Goal: Task Accomplishment & Management: Use online tool/utility

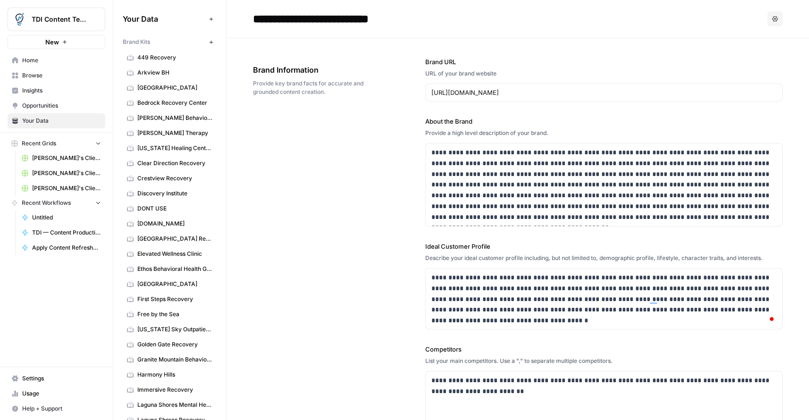
scroll to position [320, 0]
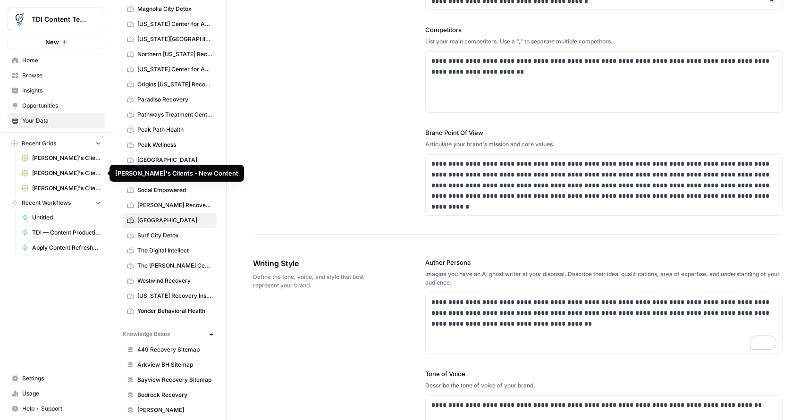
click at [69, 188] on span "[PERSON_NAME]'s Clients - Optimizing Content" at bounding box center [66, 188] width 69 height 8
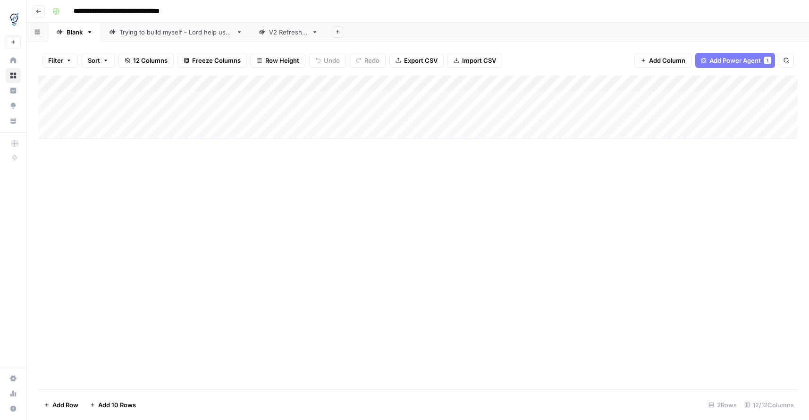
click at [48, 114] on div "Add Column" at bounding box center [418, 107] width 760 height 63
click at [48, 99] on div "Add Column" at bounding box center [418, 107] width 760 height 63
click at [288, 34] on div "V2 Refresher" at bounding box center [288, 31] width 39 height 9
click at [659, 111] on div "Add Column" at bounding box center [418, 107] width 760 height 63
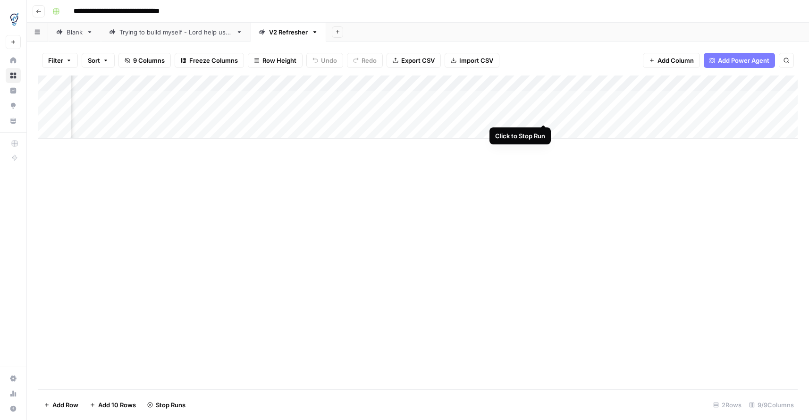
click at [543, 114] on div "Add Column" at bounding box center [418, 107] width 760 height 63
click at [350, 115] on div "Add Column" at bounding box center [418, 107] width 760 height 63
click at [48, 114] on div "Add Column" at bounding box center [418, 107] width 760 height 63
click at [50, 98] on div "Add Column" at bounding box center [418, 107] width 760 height 63
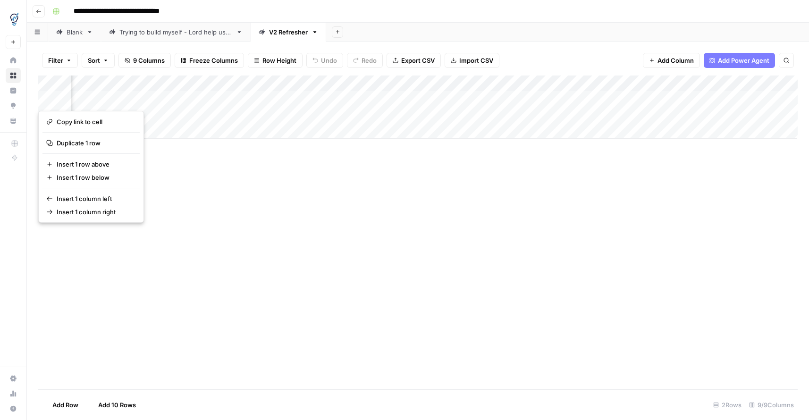
click at [128, 112] on body "**********" at bounding box center [404, 210] width 809 height 420
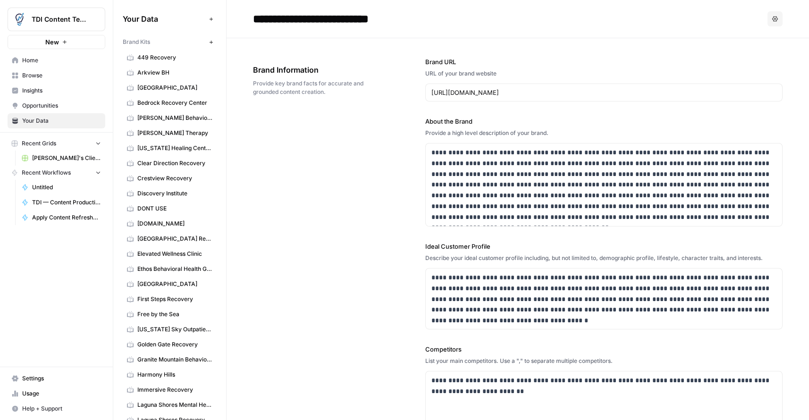
click at [65, 157] on span "[PERSON_NAME]'s Clients - Optimizing Content" at bounding box center [66, 158] width 69 height 8
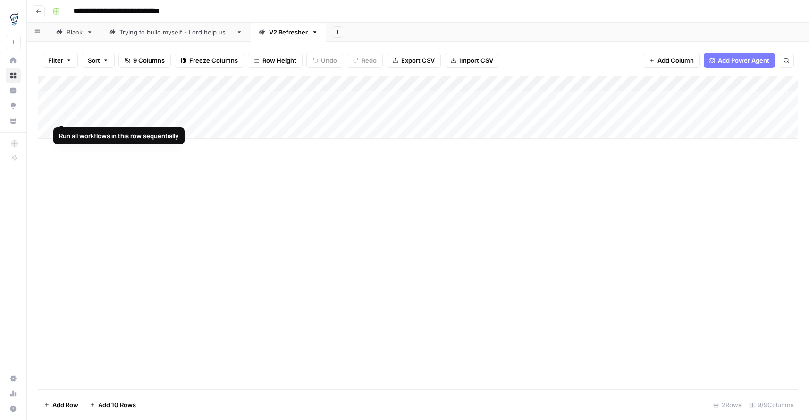
click at [49, 112] on div "Add Column" at bounding box center [418, 107] width 760 height 63
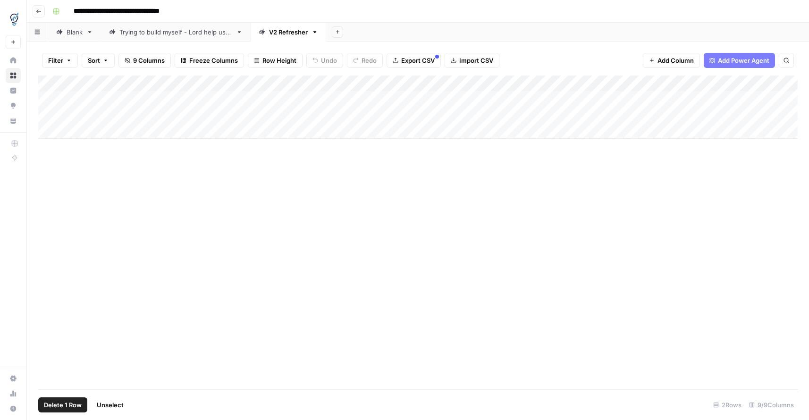
click at [50, 101] on div "Add Column" at bounding box center [418, 107] width 760 height 63
click at [65, 406] on span "Delete 2 Rows" at bounding box center [65, 404] width 42 height 9
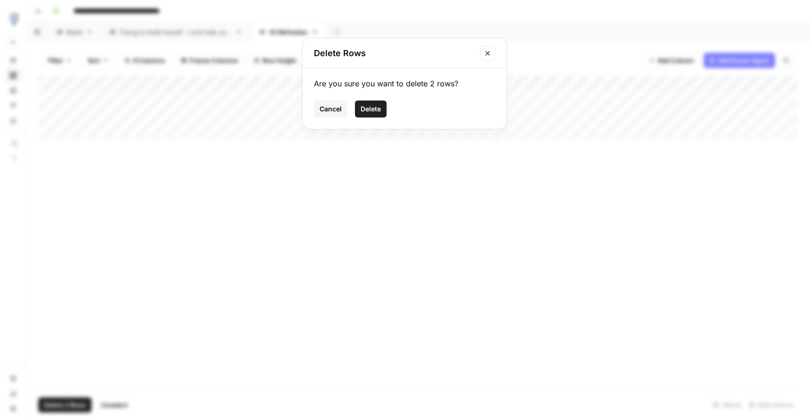
drag, startPoint x: 365, startPoint y: 112, endPoint x: 372, endPoint y: 107, distance: 8.4
click at [366, 111] on span "Delete" at bounding box center [371, 108] width 20 height 9
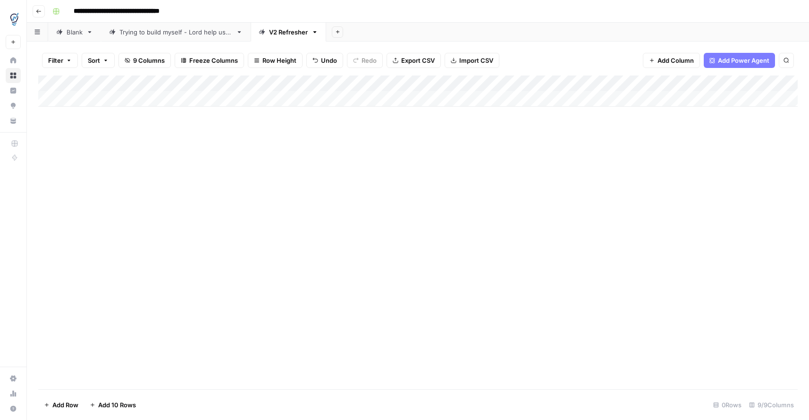
click at [84, 100] on div "Add Column" at bounding box center [418, 91] width 760 height 31
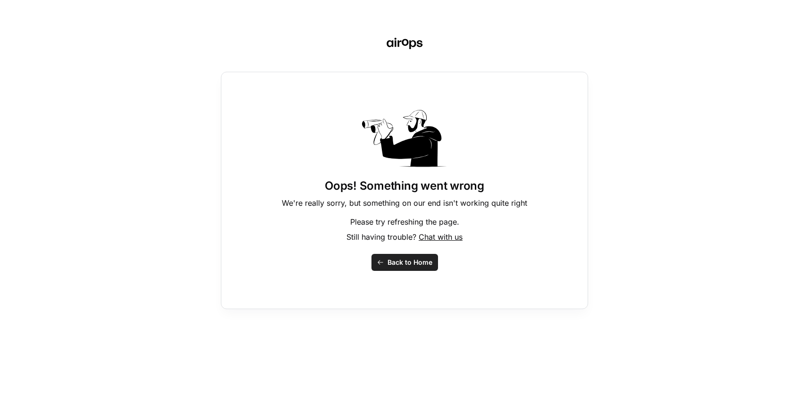
click at [410, 265] on span "Back to Home" at bounding box center [410, 262] width 45 height 9
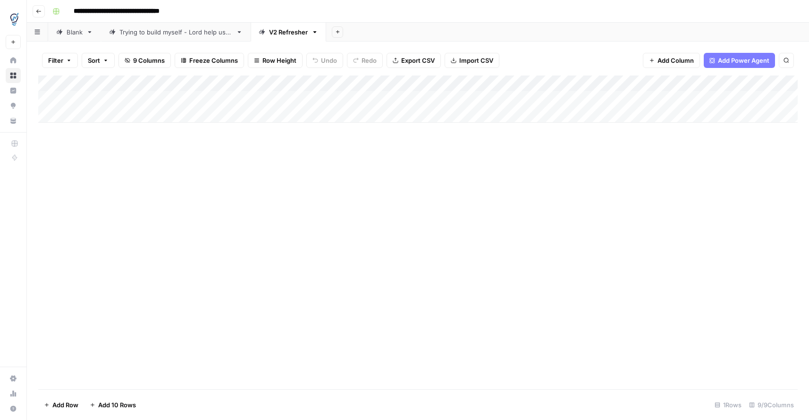
click at [147, 96] on div "Add Column" at bounding box center [418, 99] width 760 height 47
type textarea "**********"
click at [234, 100] on div "Add Column" at bounding box center [418, 99] width 760 height 47
click at [213, 102] on div "Add Column" at bounding box center [418, 99] width 760 height 47
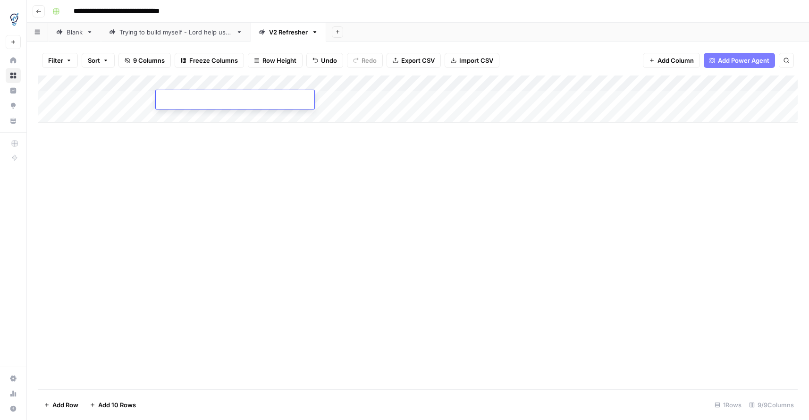
type input "**********"
click at [228, 123] on div "Add Column" at bounding box center [418, 233] width 760 height 314
click at [357, 100] on div "Add Column" at bounding box center [418, 99] width 760 height 47
click at [650, 98] on div "Add Column" at bounding box center [418, 99] width 760 height 47
